Goal: Understand site structure: Grasp the organization and layout of the website

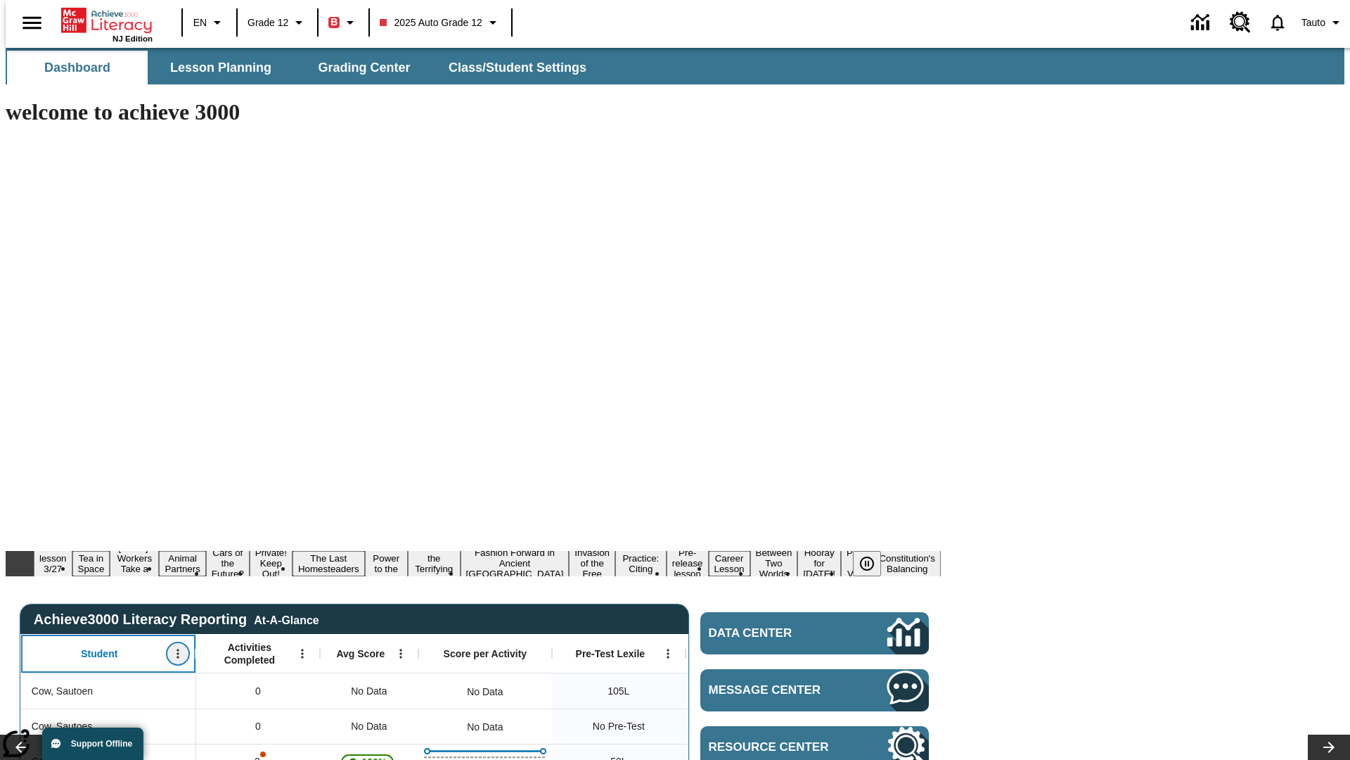
click at [177, 649] on icon "Open Menu" at bounding box center [178, 653] width 2 height 9
click at [27, 421] on icon at bounding box center [26, 420] width 9 height 9
click at [177, 649] on icon "Student, Open Menu," at bounding box center [178, 653] width 2 height 9
click at [27, 421] on icon at bounding box center [26, 420] width 9 height 9
click at [301, 649] on icon "Open Menu" at bounding box center [302, 653] width 2 height 9
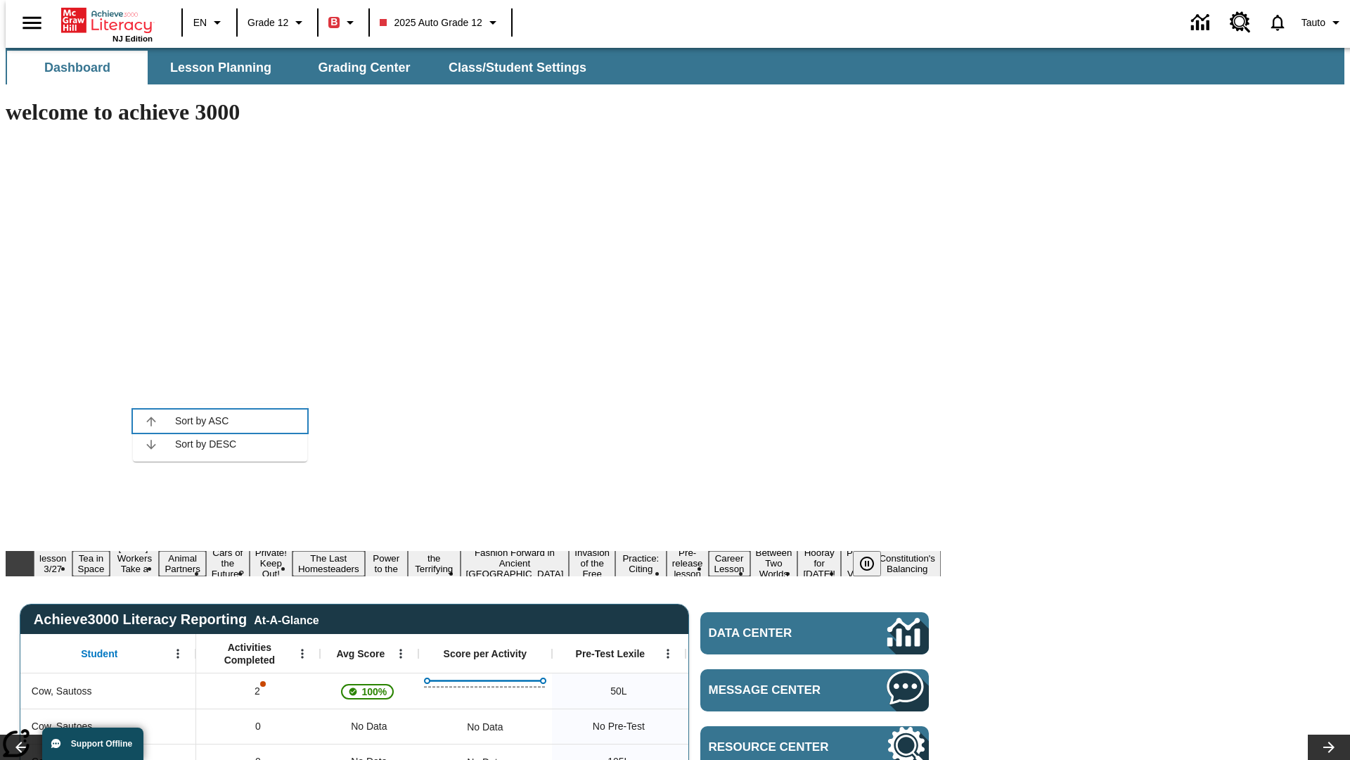
click at [151, 421] on icon at bounding box center [150, 420] width 9 height 9
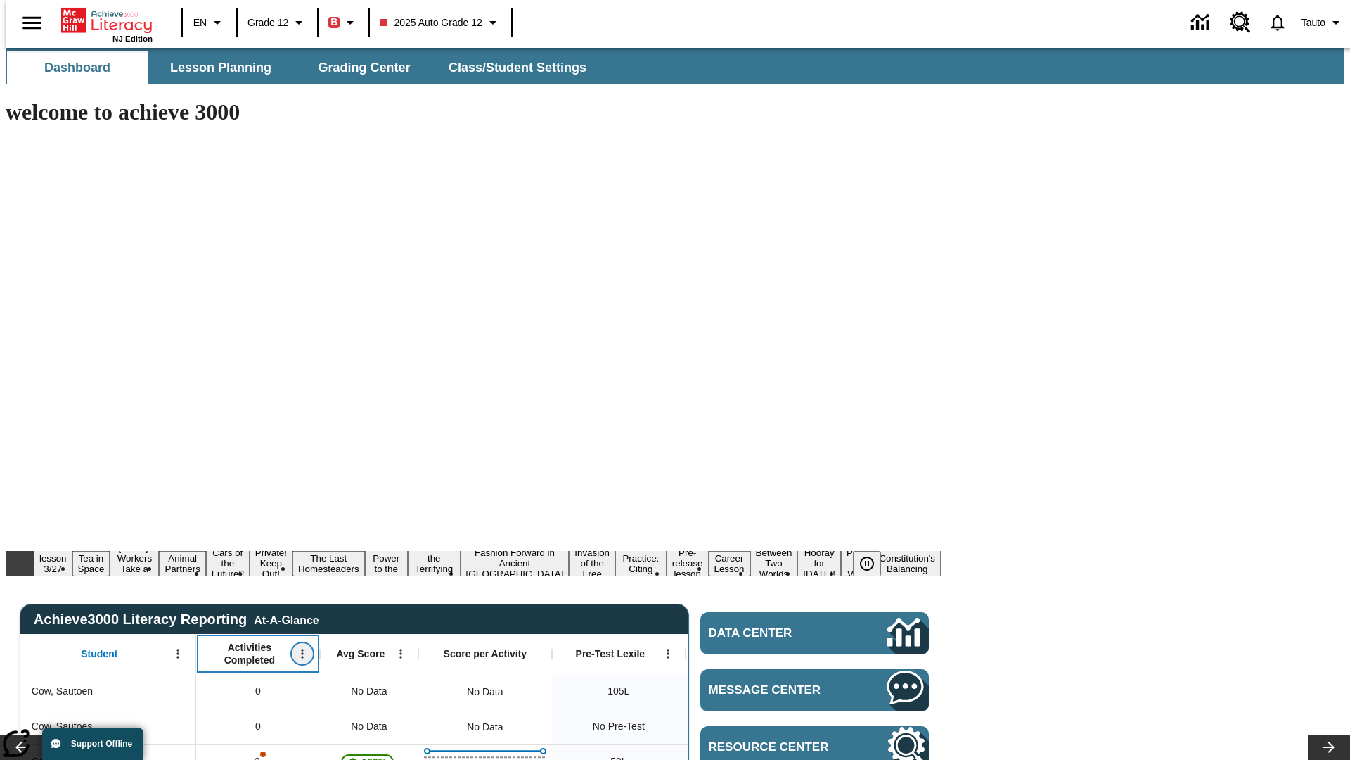
click at [301, 649] on icon "Activities Completed, Open Menu," at bounding box center [302, 653] width 2 height 9
click at [151, 421] on icon at bounding box center [150, 420] width 9 height 9
click at [399, 649] on icon "Open Menu" at bounding box center [400, 653] width 2 height 9
